Goal: Find specific page/section: Find specific page/section

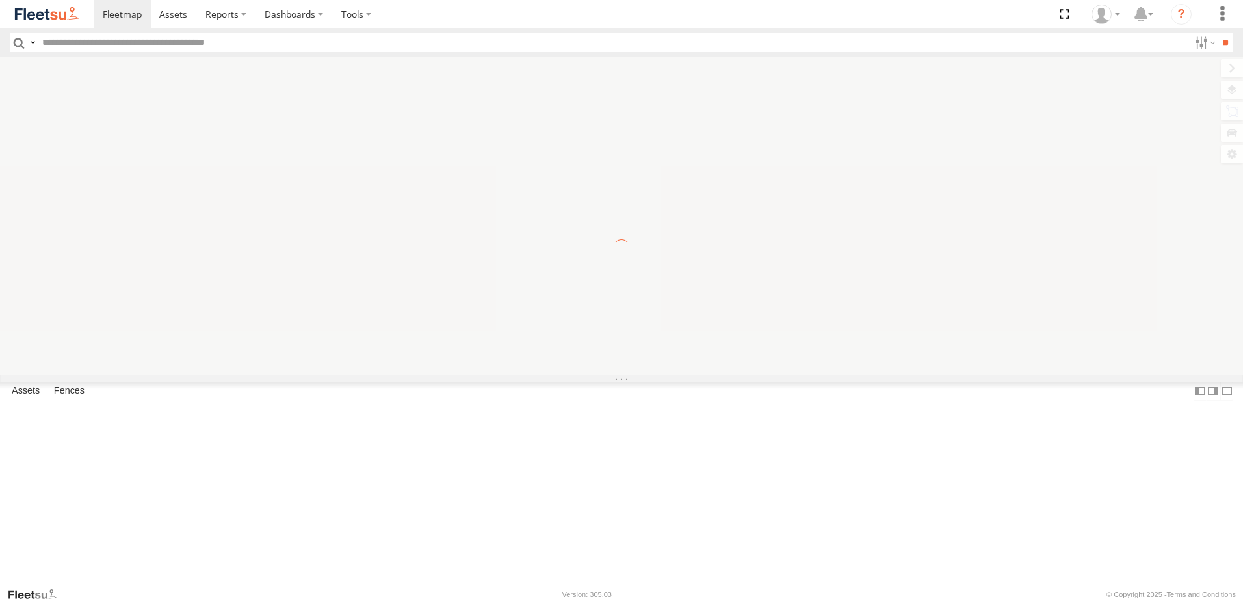
click at [0, 0] on span "Driver First Name" at bounding box center [0, 0] width 0 height 0
click at [118, 44] on input "text" at bounding box center [613, 42] width 1152 height 19
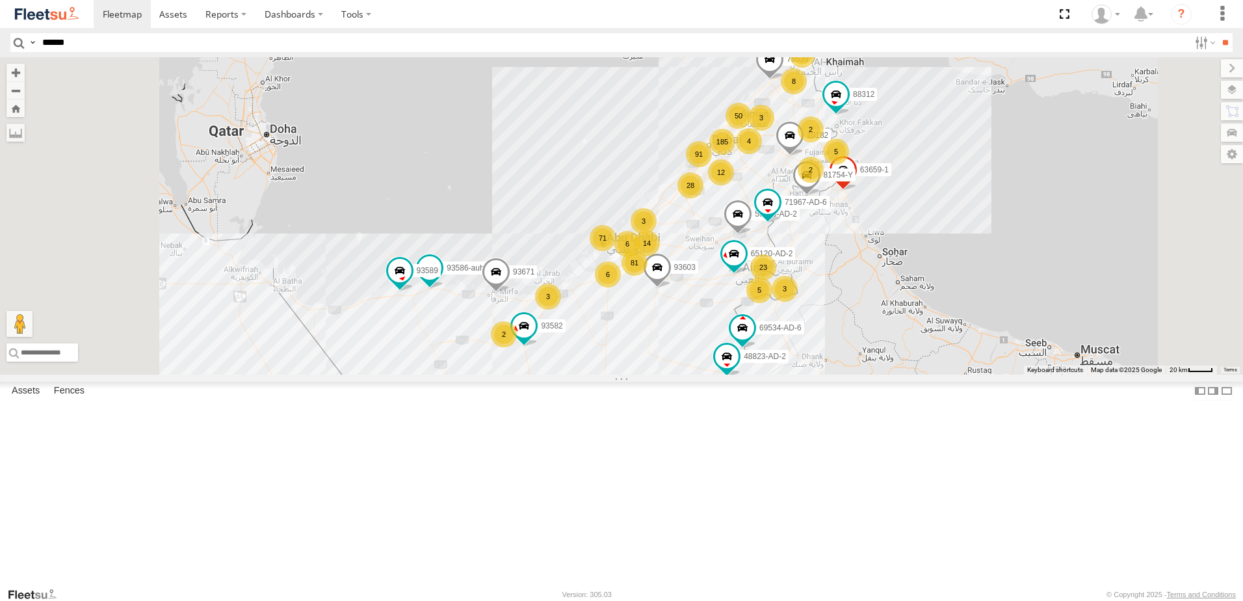
type input "******"
click at [1218, 33] on input "**" at bounding box center [1225, 42] width 15 height 19
click at [0, 0] on span at bounding box center [0, 0] width 0 height 0
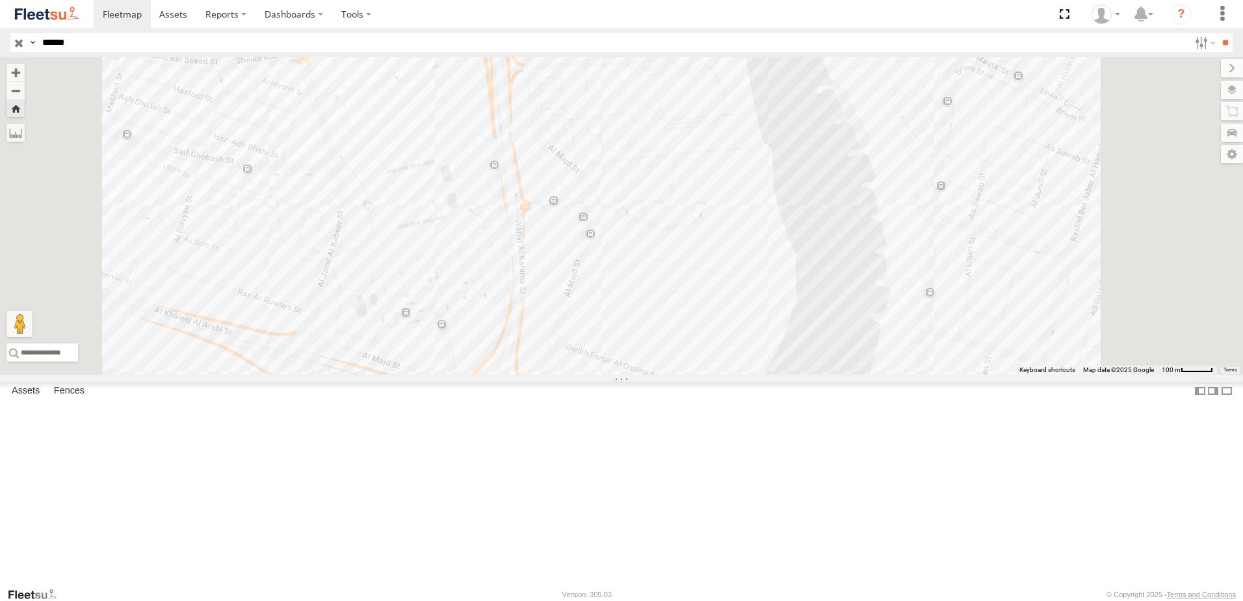
drag, startPoint x: 551, startPoint y: 417, endPoint x: 515, endPoint y: 266, distance: 155.0
click at [516, 268] on div "43652" at bounding box center [621, 215] width 1243 height 317
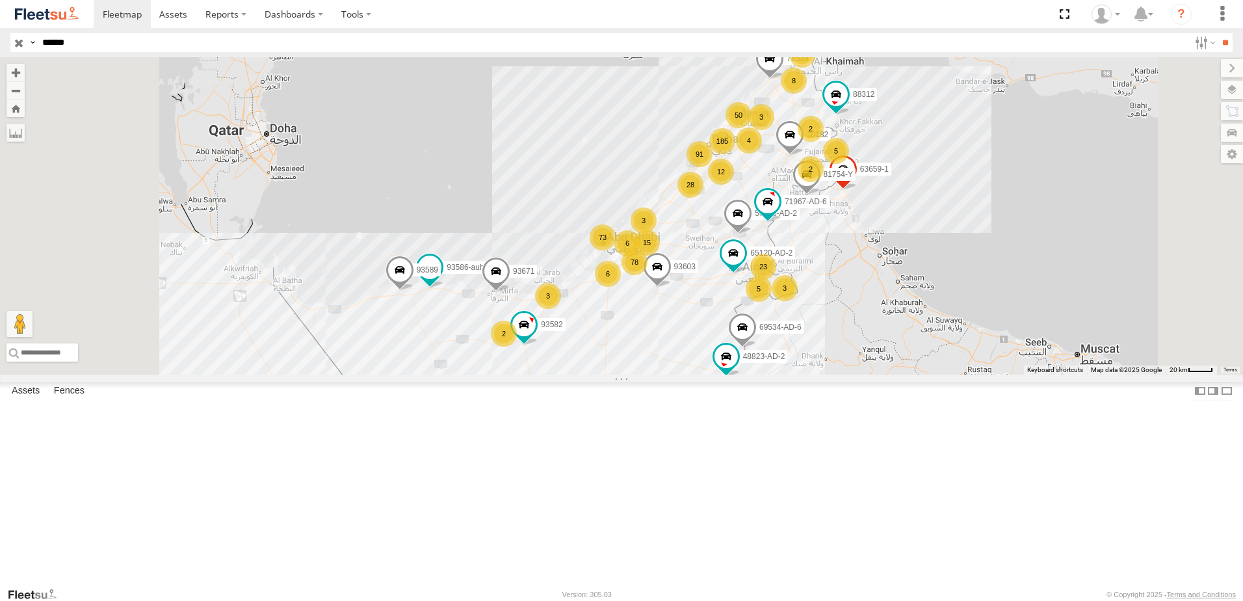
click at [0, 0] on span at bounding box center [0, 0] width 0 height 0
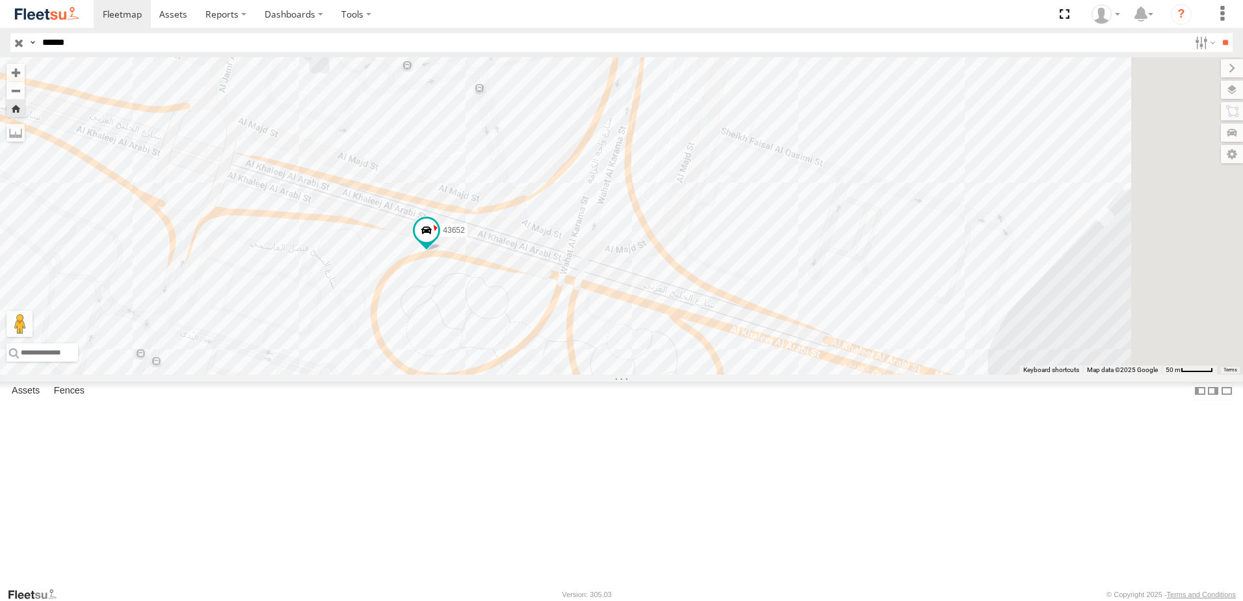
drag, startPoint x: 808, startPoint y: 380, endPoint x: 585, endPoint y: 373, distance: 223.2
click at [572, 375] on div "43652" at bounding box center [621, 215] width 1243 height 317
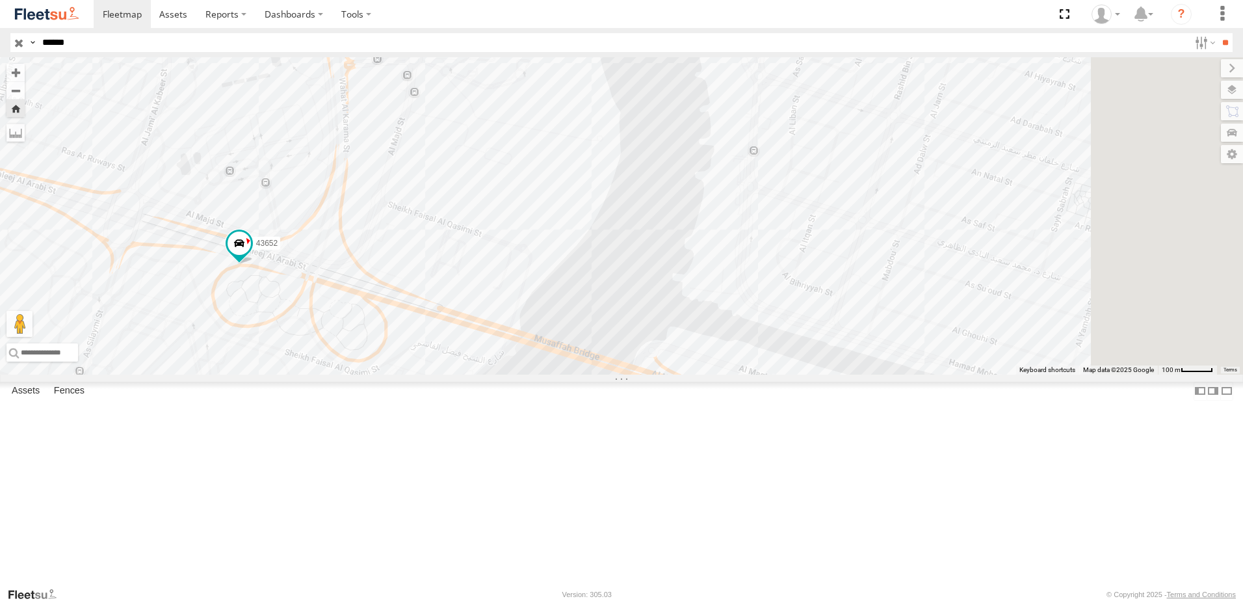
drag, startPoint x: 1029, startPoint y: 462, endPoint x: 863, endPoint y: 436, distance: 168.6
click at [863, 375] on div "43652" at bounding box center [621, 215] width 1243 height 317
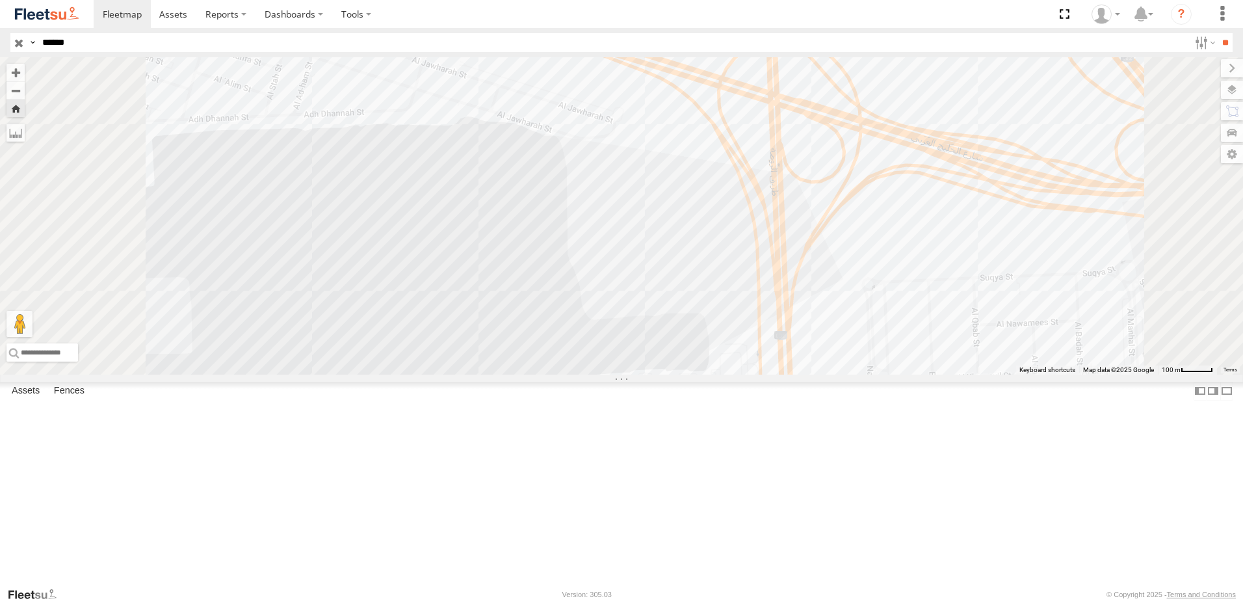
drag, startPoint x: 923, startPoint y: 564, endPoint x: 983, endPoint y: 419, distance: 156.5
click at [983, 375] on div "43652" at bounding box center [621, 215] width 1243 height 317
